Goal: Information Seeking & Learning: Check status

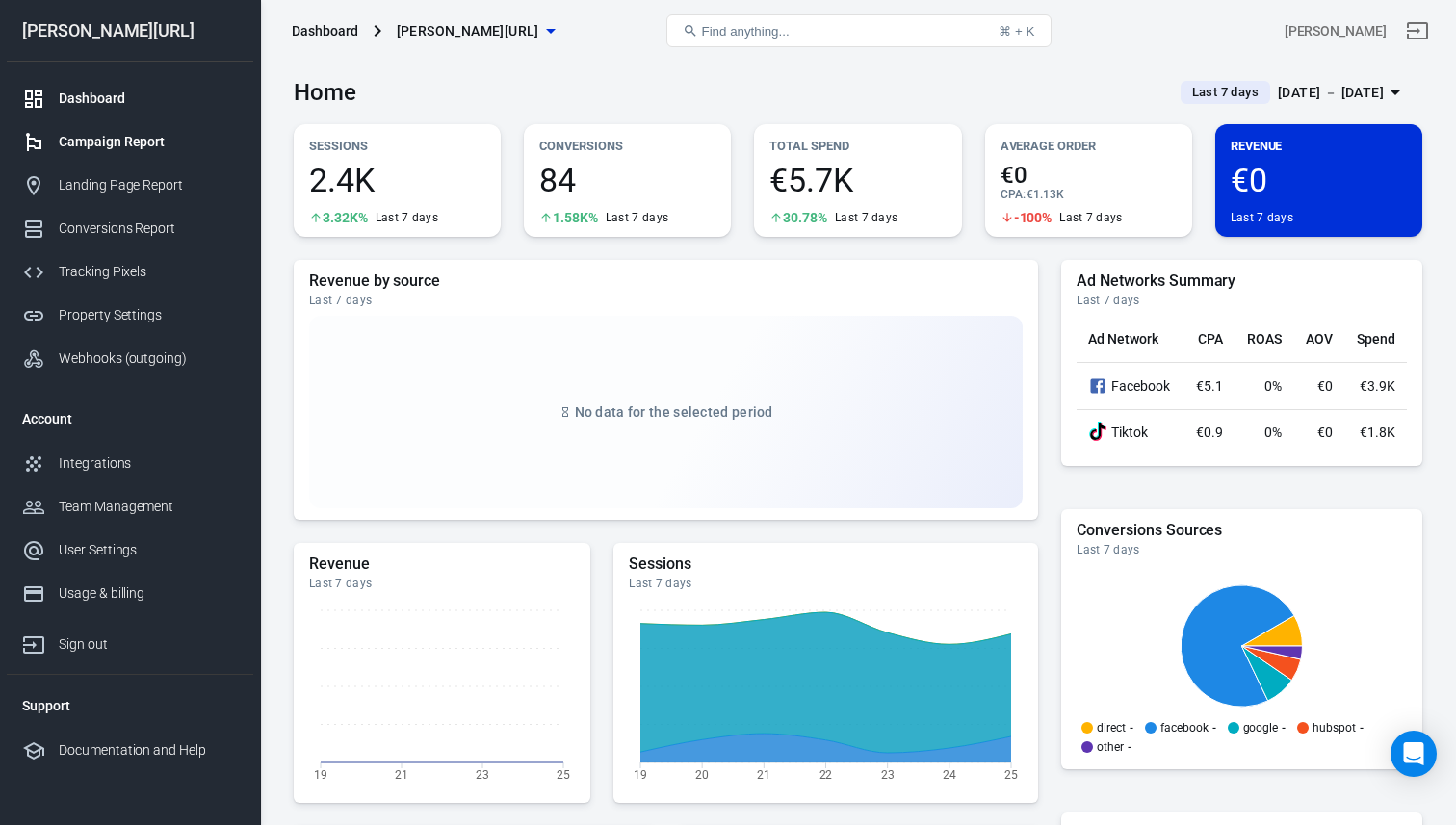
click at [113, 142] on div "Campaign Report" at bounding box center [149, 142] width 179 height 21
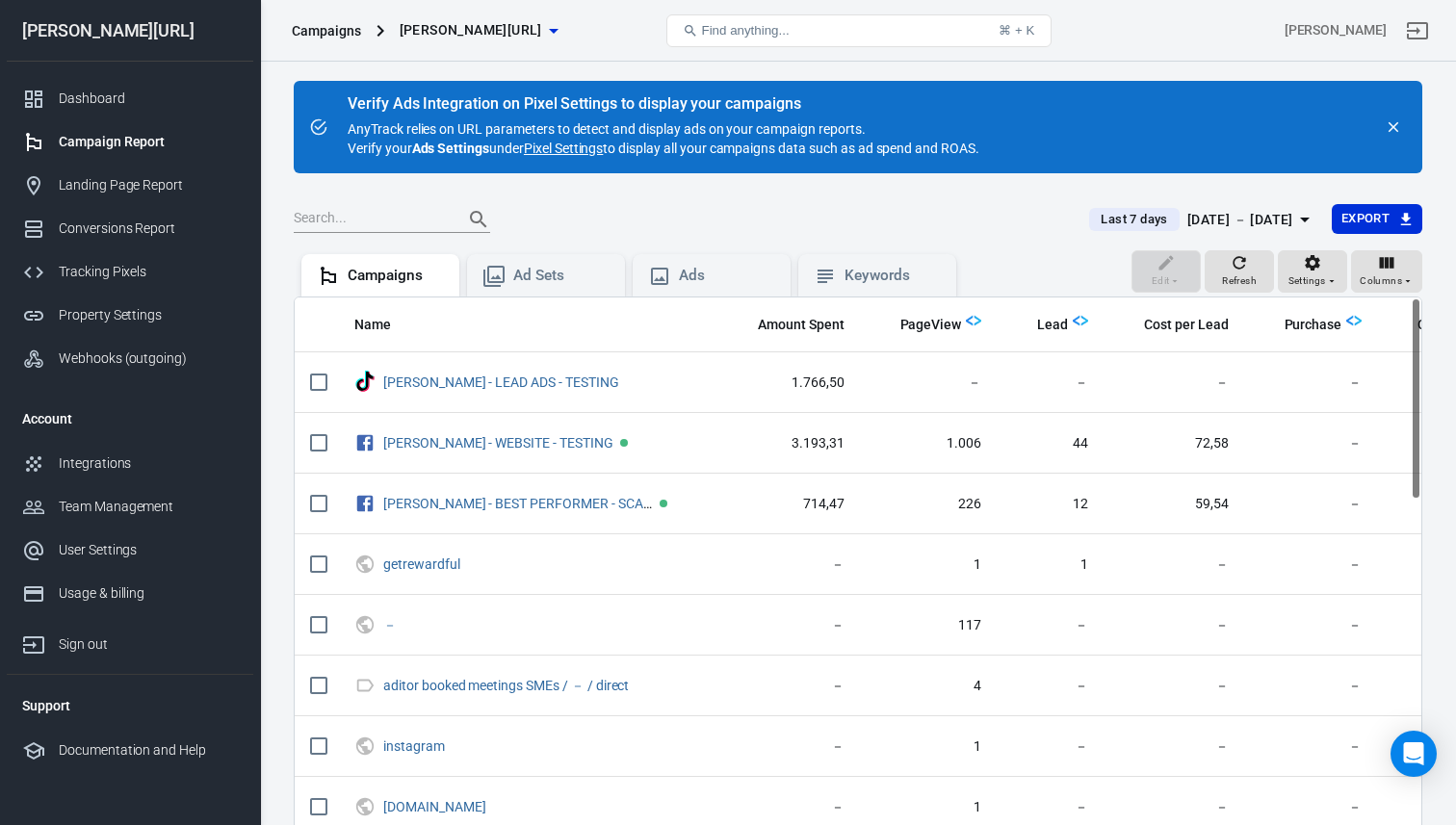
click at [1187, 217] on div "[DATE] － [DATE]" at bounding box center [1241, 219] width 106 height 24
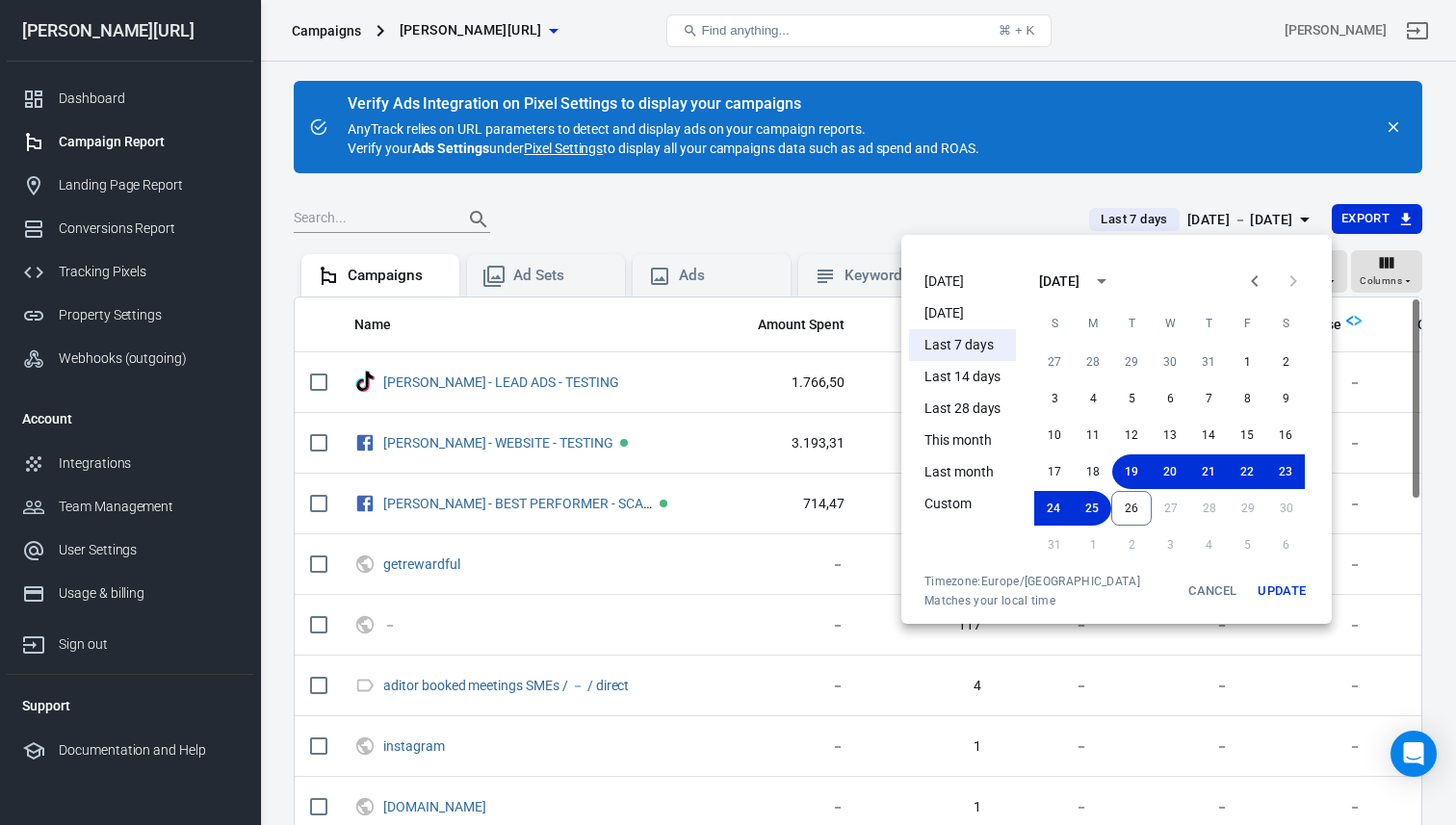
click at [1175, 217] on div at bounding box center [728, 412] width 1456 height 825
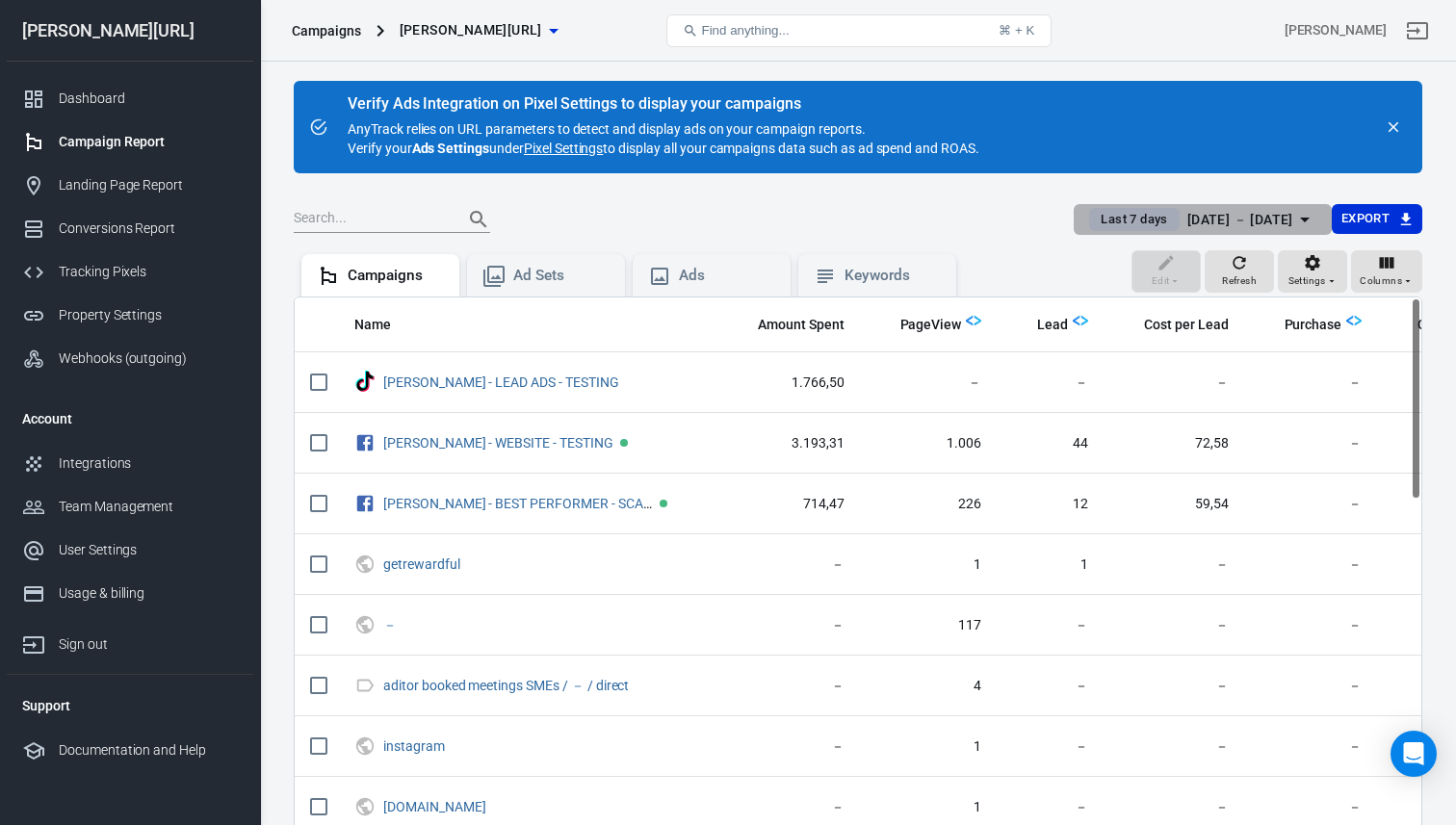
click at [1187, 217] on div "[DATE] － [DATE]" at bounding box center [1241, 219] width 106 height 24
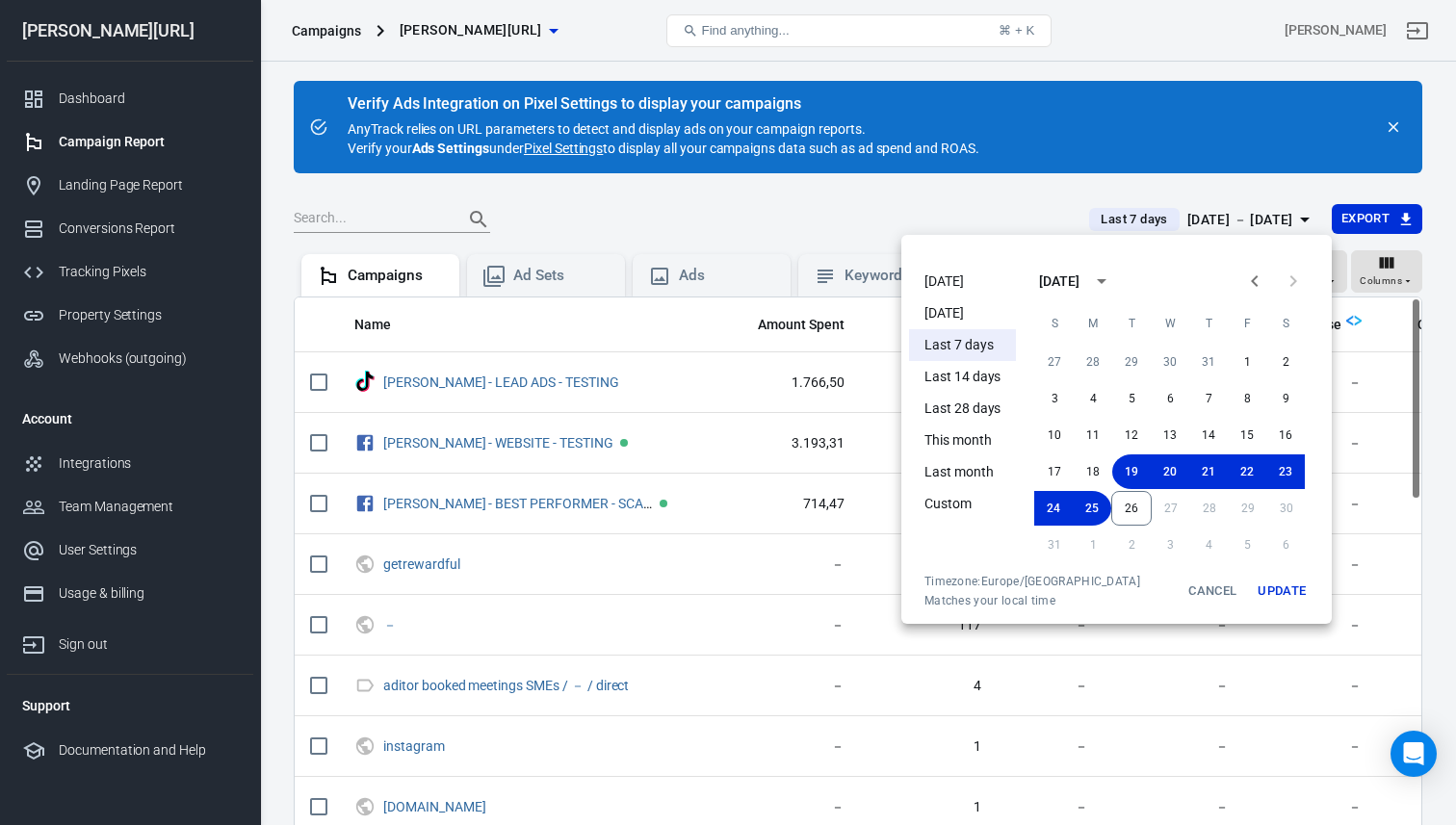
click at [962, 274] on li "[DATE]" at bounding box center [962, 281] width 107 height 31
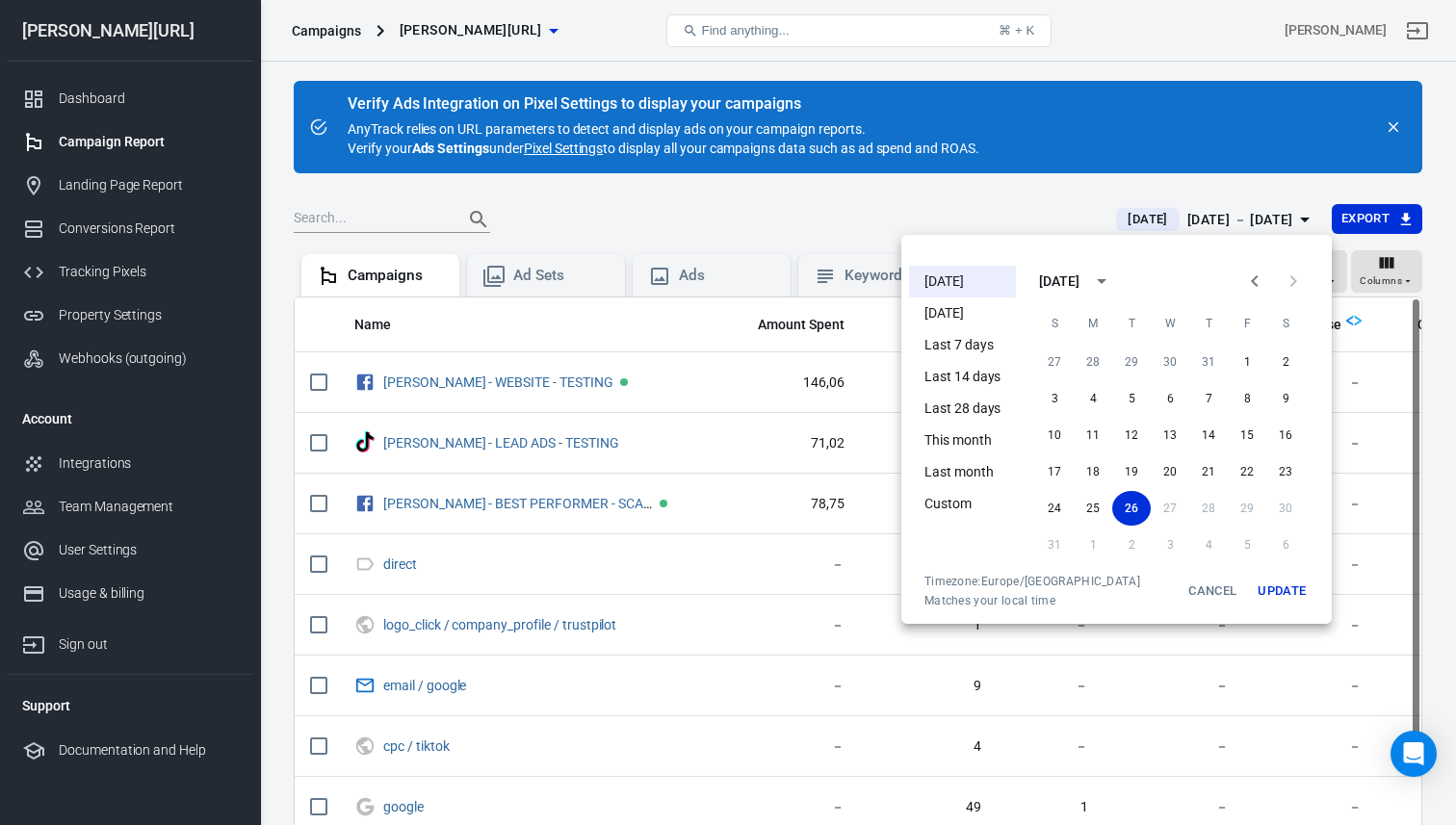
click at [978, 344] on li "Last 7 days" at bounding box center [962, 345] width 107 height 31
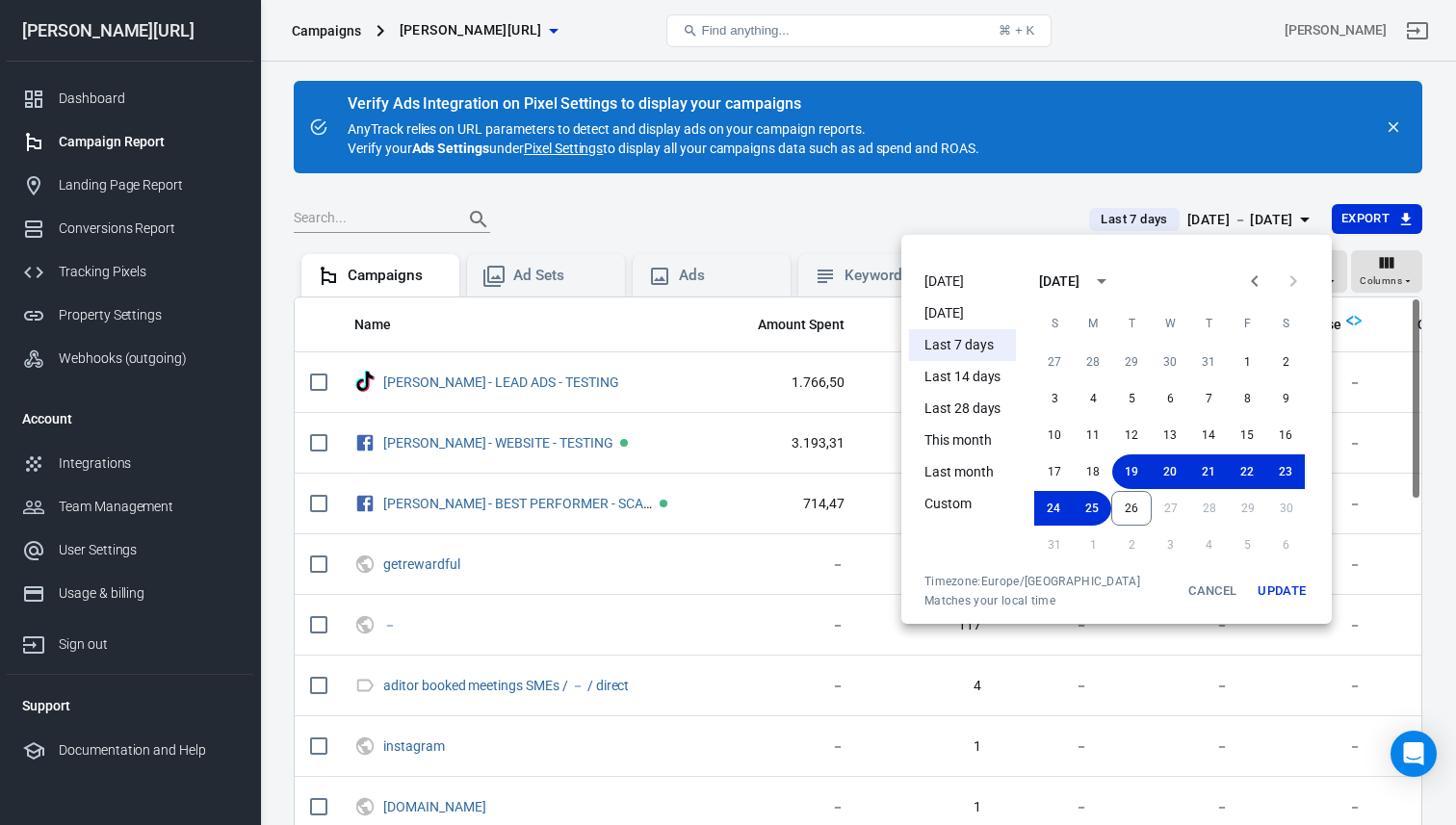
click at [781, 223] on div at bounding box center [728, 412] width 1456 height 825
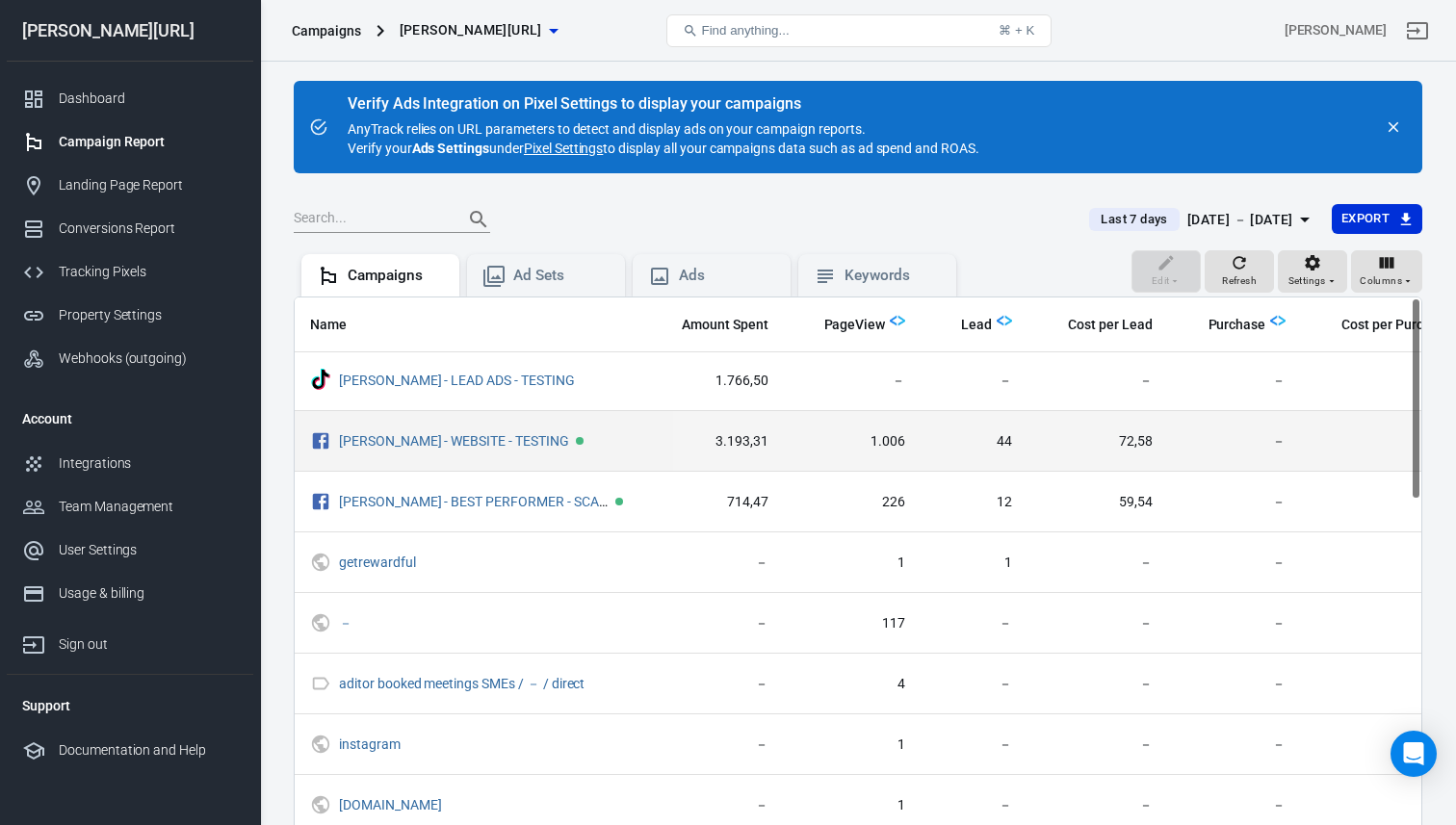
scroll to position [2, 0]
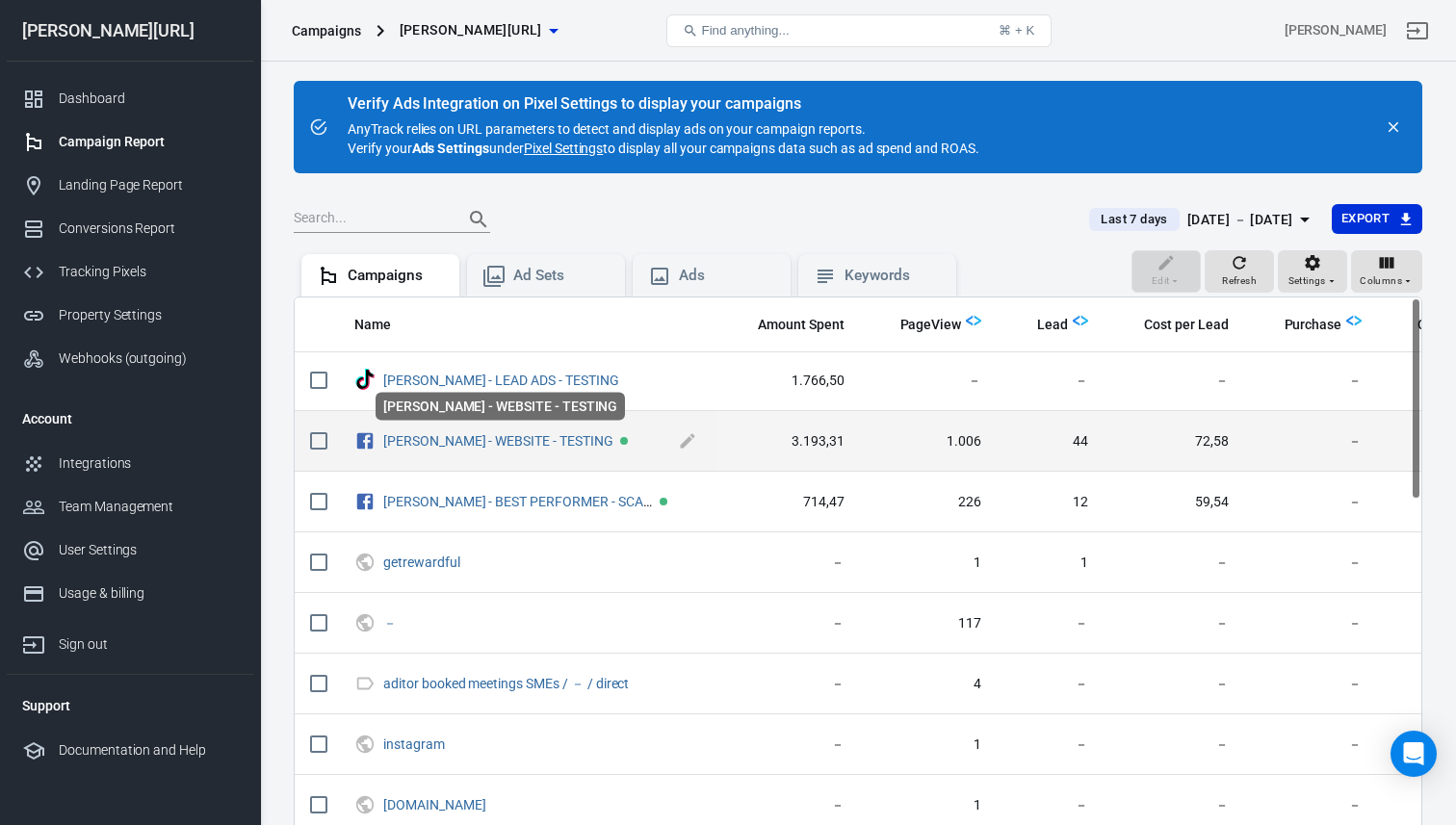
click at [476, 448] on span "[PERSON_NAME] - WEBSITE - TESTING" at bounding box center [499, 442] width 230 height 20
click at [487, 443] on link "[PERSON_NAME] - WEBSITE - TESTING" at bounding box center [499, 441] width 230 height 16
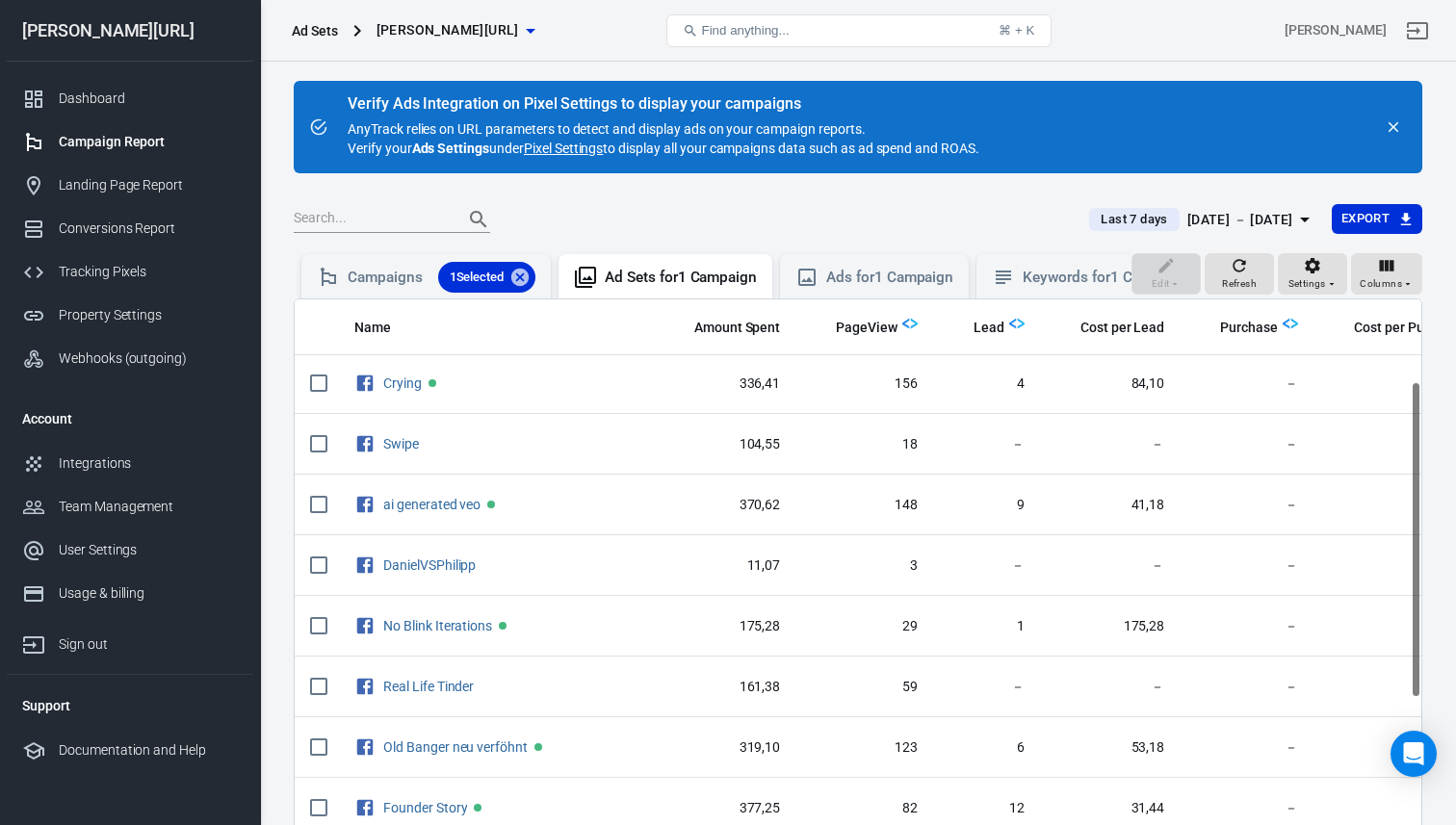
scroll to position [218, 0]
